Goal: Transaction & Acquisition: Purchase product/service

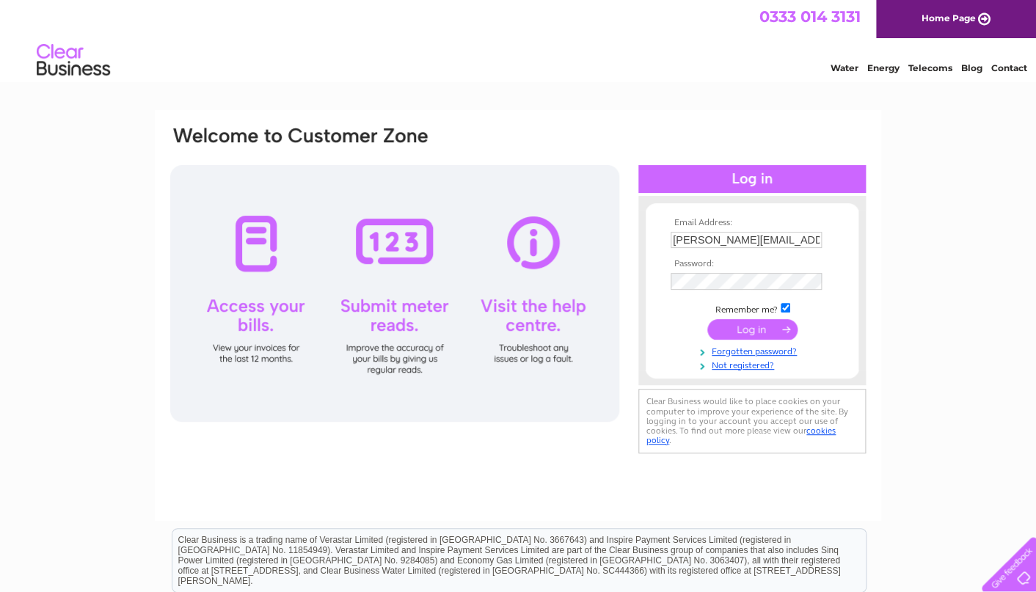
click at [752, 328] on input "submit" at bounding box center [752, 329] width 90 height 21
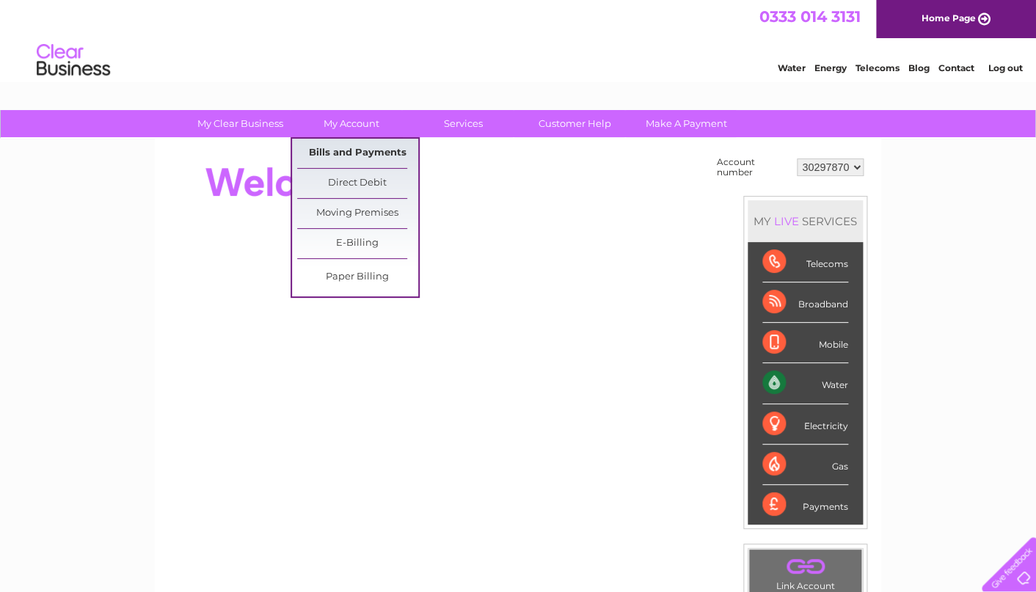
click at [356, 153] on link "Bills and Payments" at bounding box center [357, 153] width 121 height 29
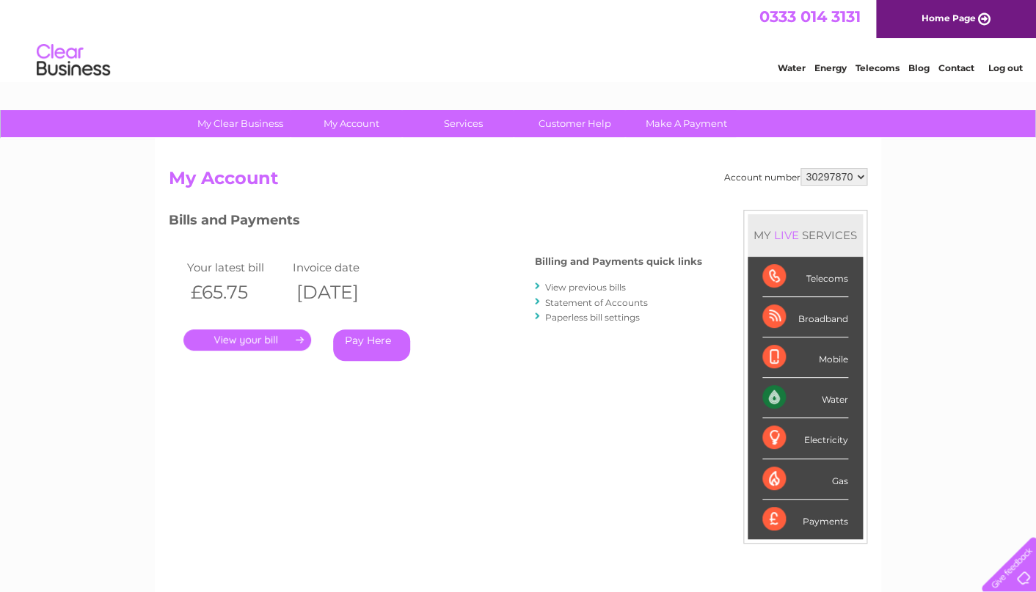
click at [379, 344] on link "Pay Here" at bounding box center [371, 345] width 77 height 32
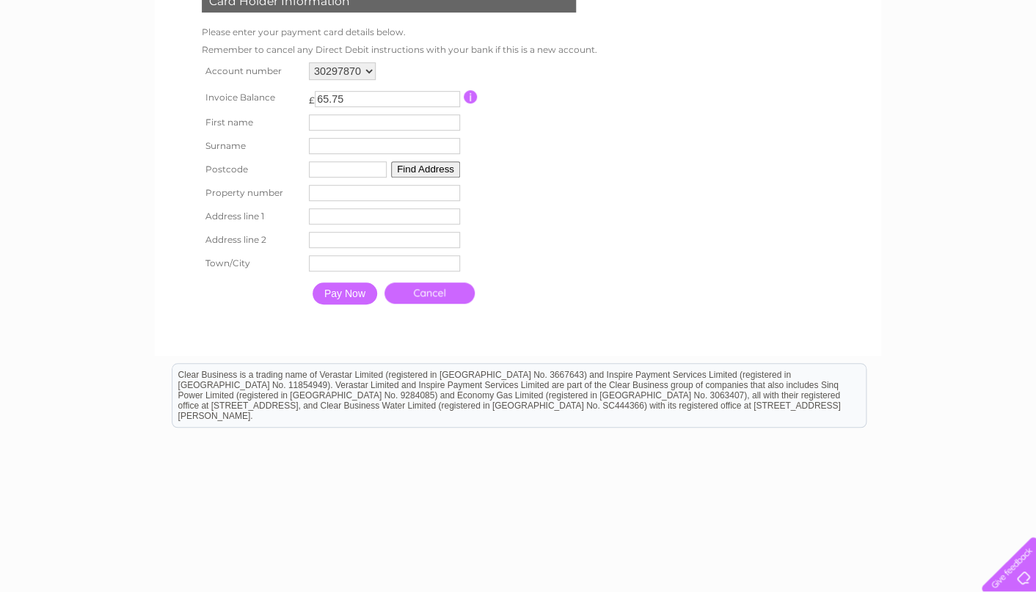
scroll to position [247, 0]
click at [359, 127] on input "text" at bounding box center [384, 124] width 151 height 16
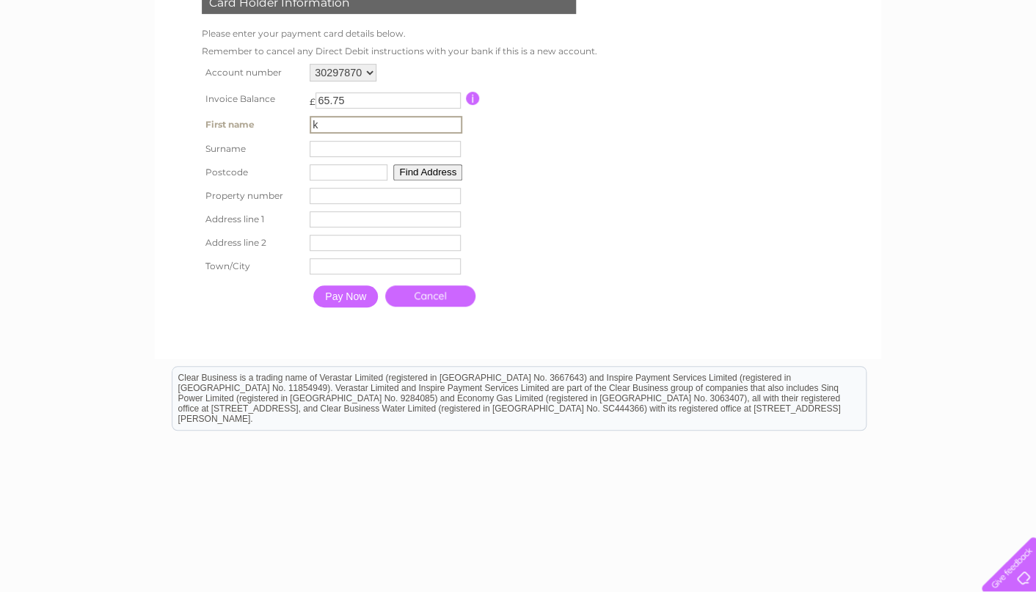
type input "katrina"
type input "mitchell"
type input "G42 8UD"
type input "Flat 2/2"
type input "15 Eskdale Street"
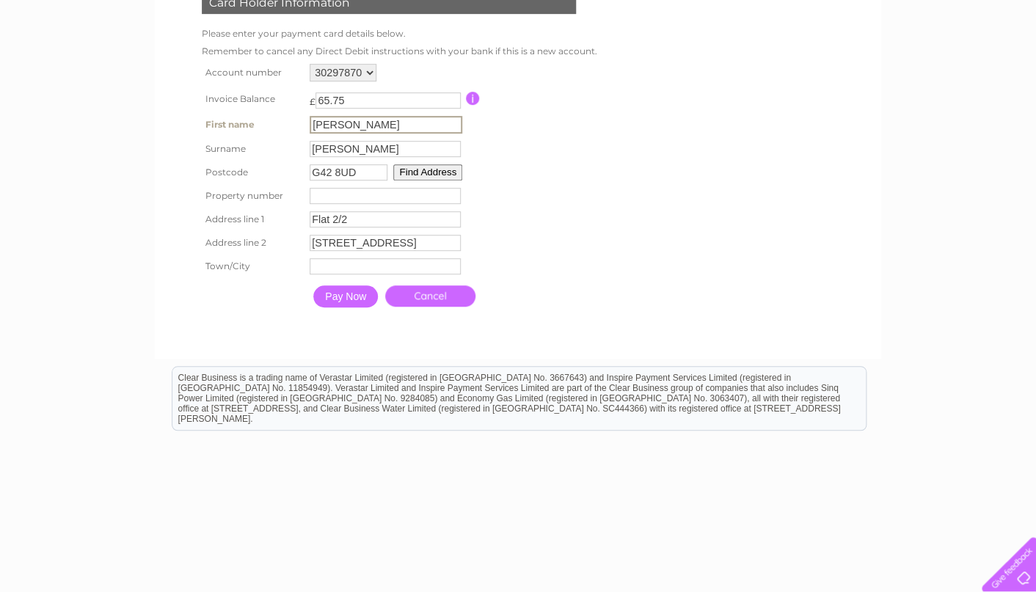
type input "Glasgow"
click at [353, 306] on input "Pay Now" at bounding box center [345, 296] width 65 height 22
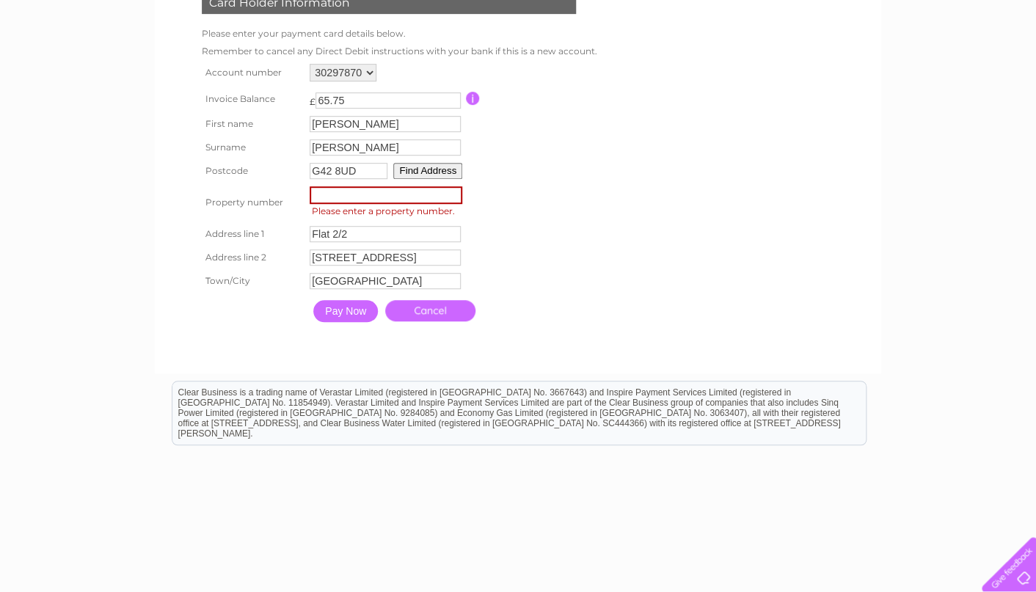
click at [346, 200] on input "number" at bounding box center [386, 195] width 153 height 18
type input "15"
click at [353, 322] on input "Pay Now" at bounding box center [345, 311] width 65 height 22
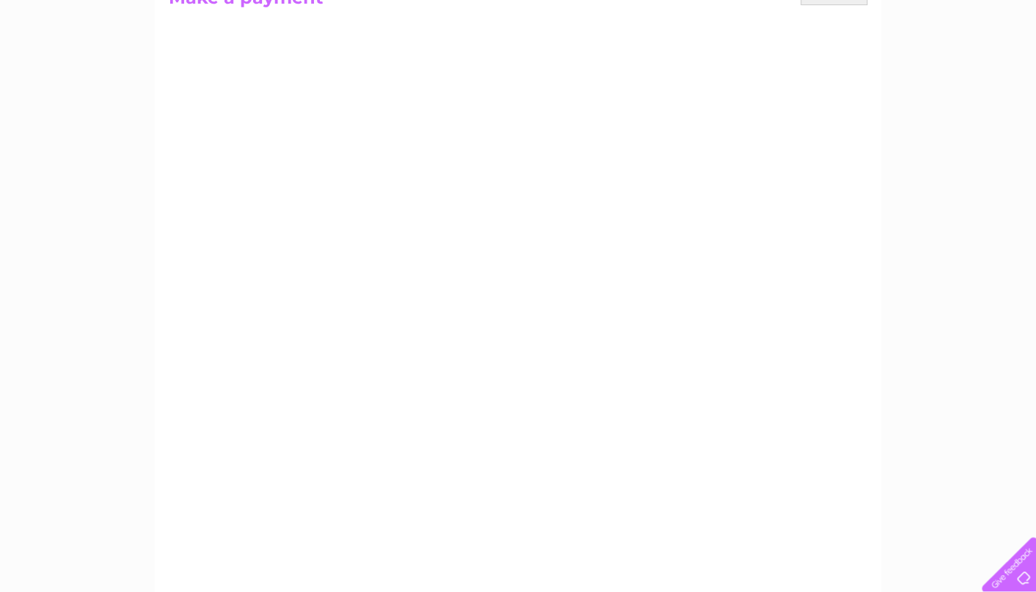
scroll to position [175, 0]
